Goal: Information Seeking & Learning: Understand process/instructions

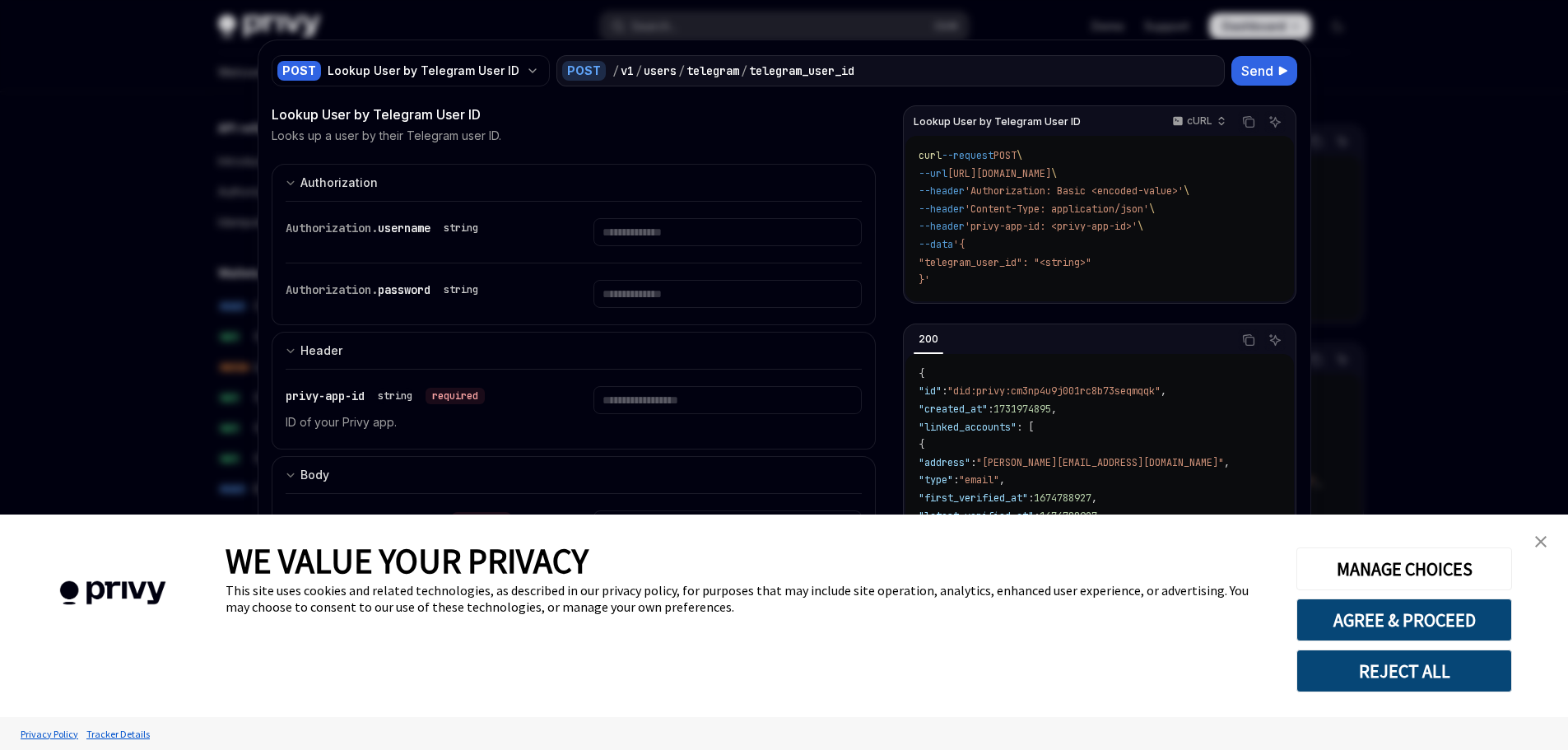
type textarea "*"
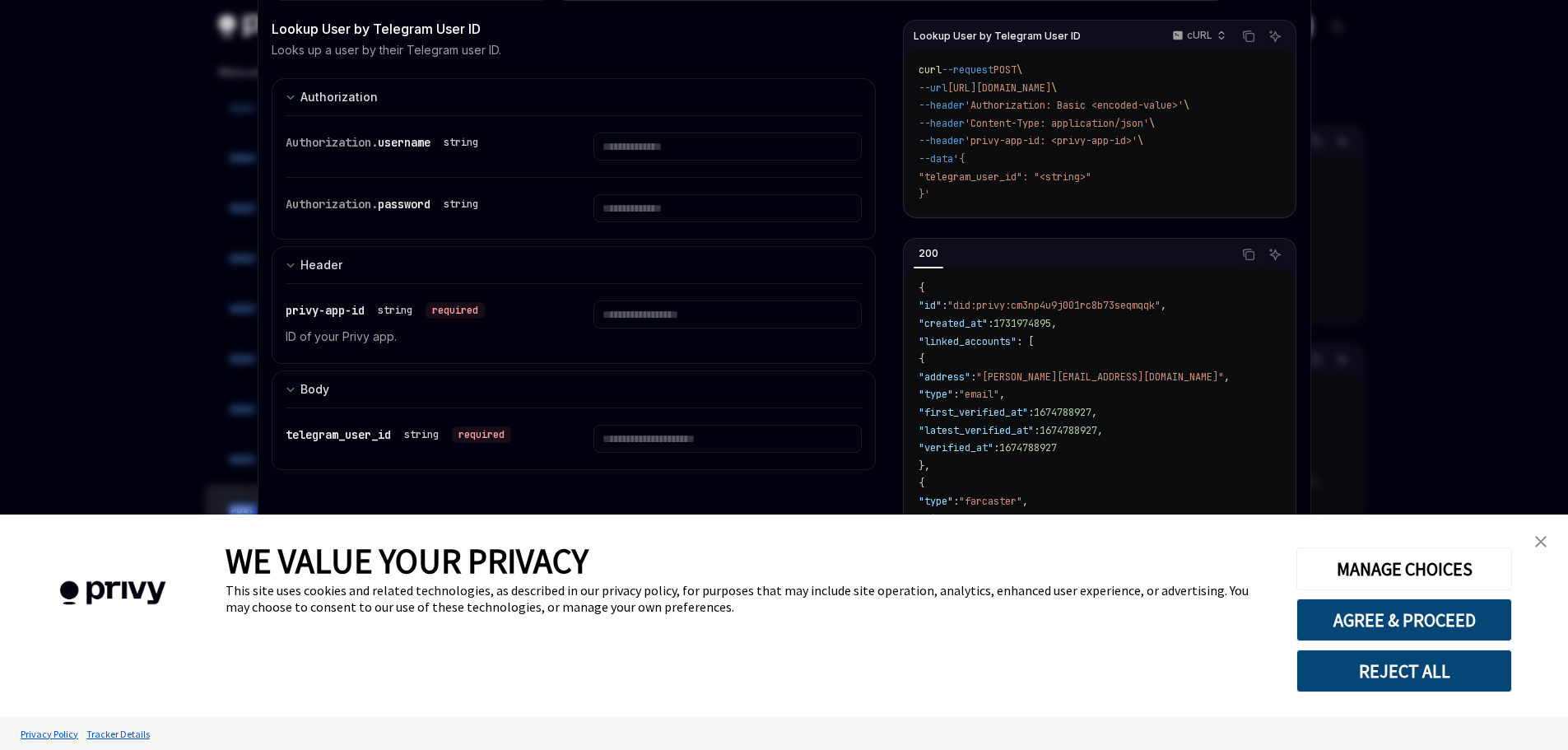
click at [1371, 654] on button "REJECT ALL" at bounding box center [1404, 670] width 216 height 43
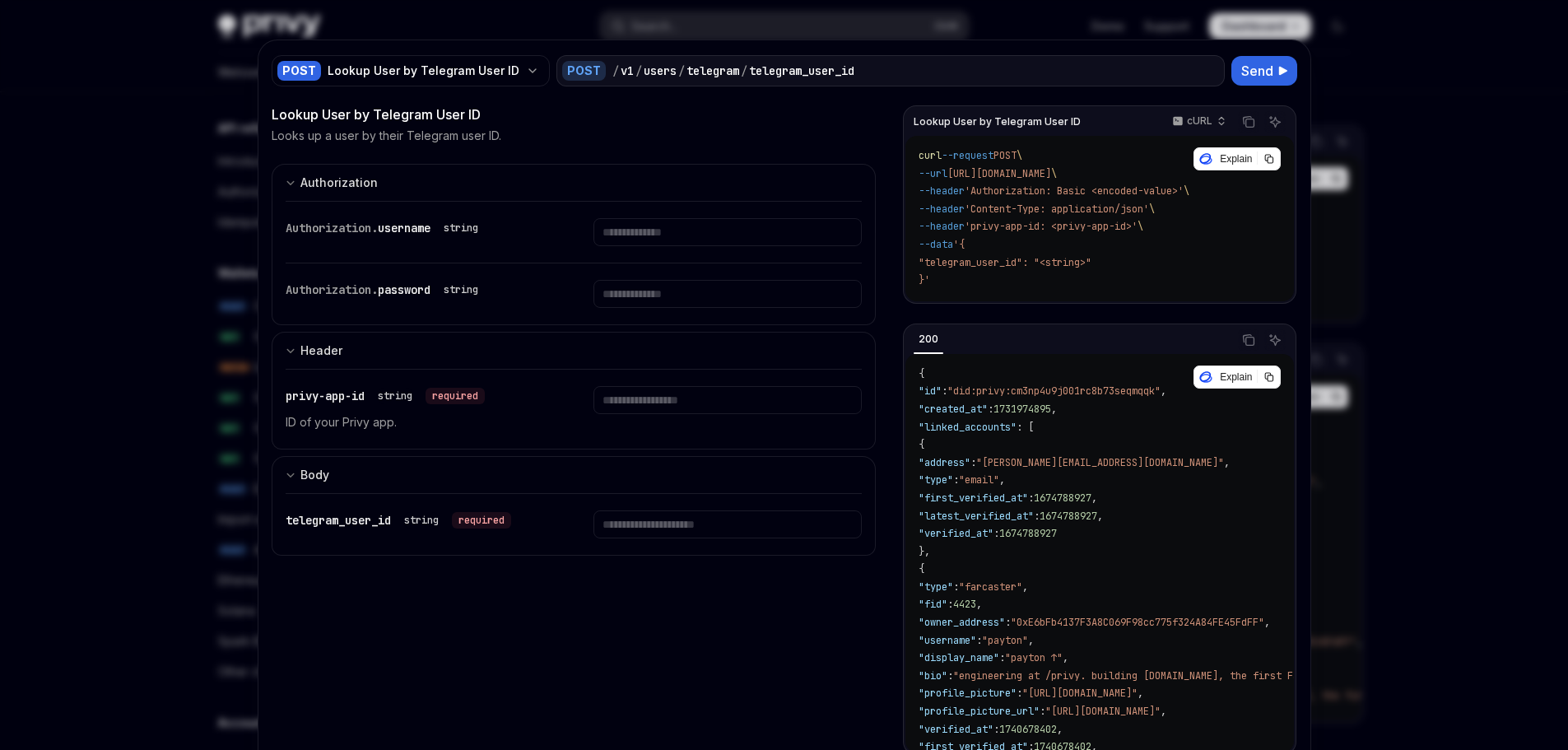
scroll to position [1641, 0]
click at [1379, 102] on div at bounding box center [784, 375] width 1568 height 750
type textarea "*"
